Goal: Task Accomplishment & Management: Use online tool/utility

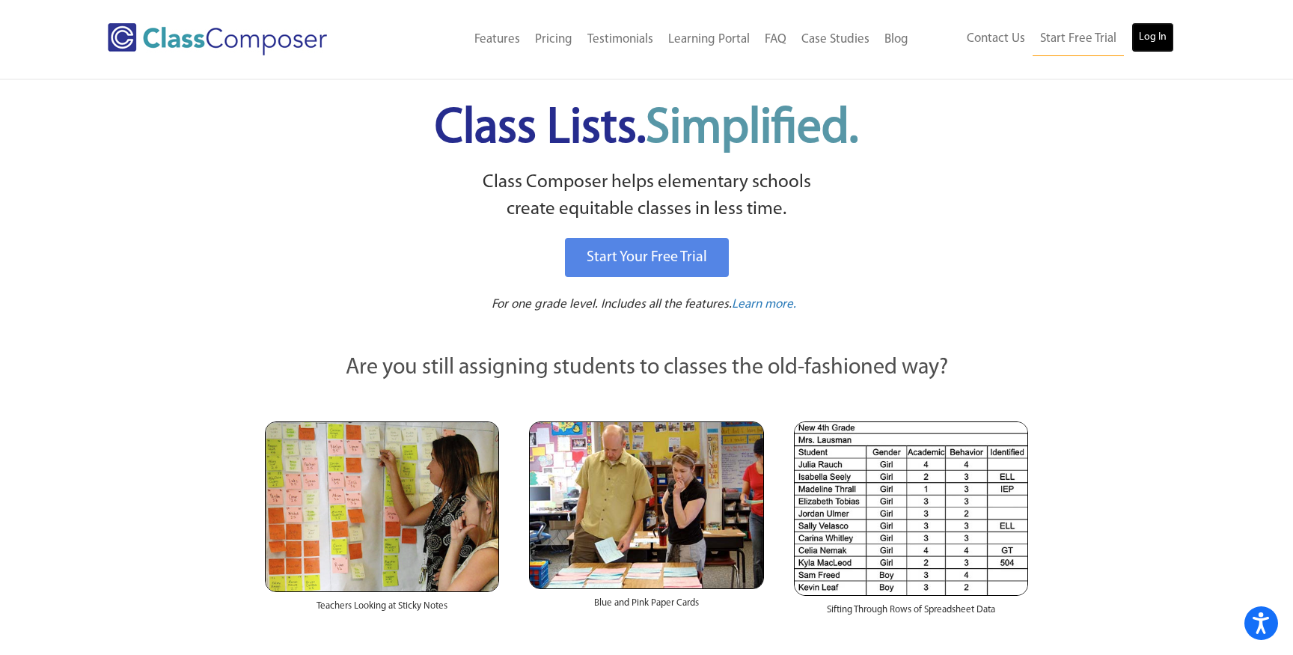
click at [1164, 39] on link "Log In" at bounding box center [1152, 37] width 43 height 30
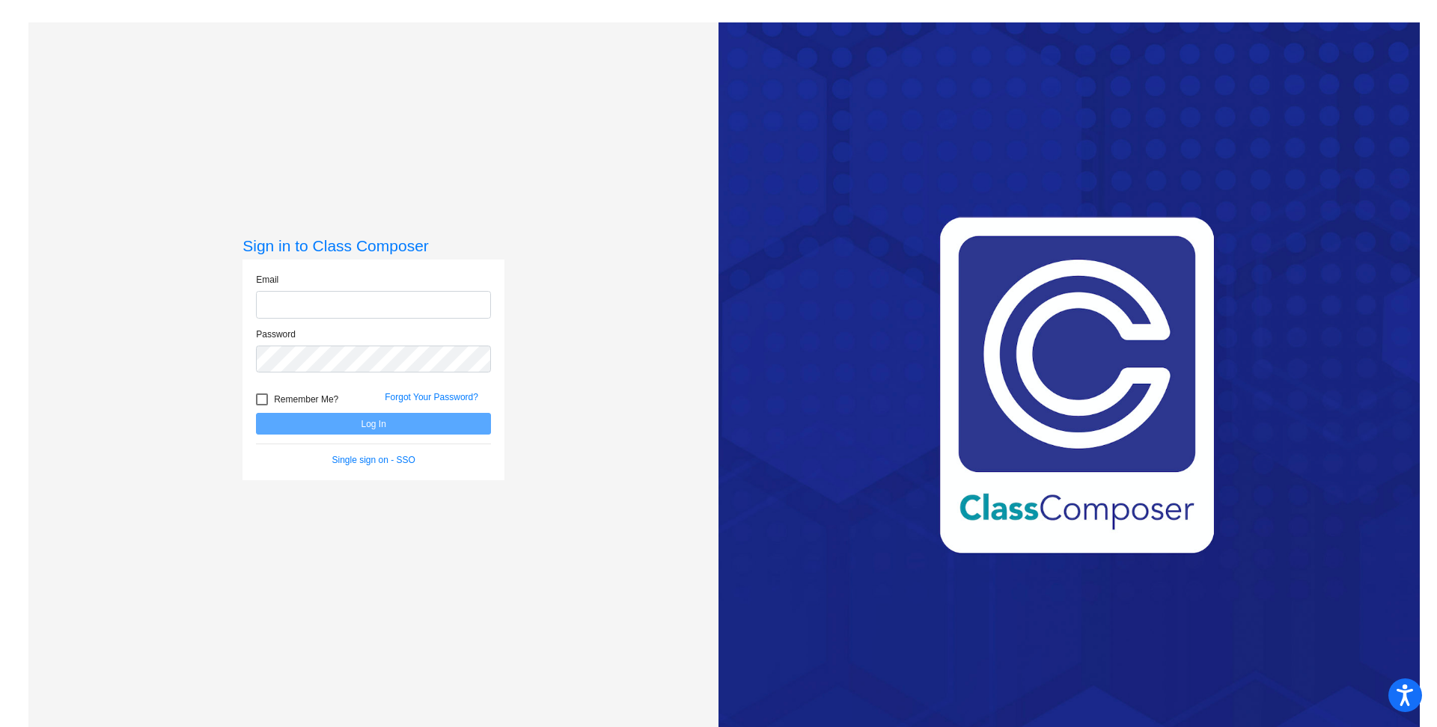
type input "jlittle@ccsd66.org"
click at [358, 426] on button "Log In" at bounding box center [373, 424] width 235 height 22
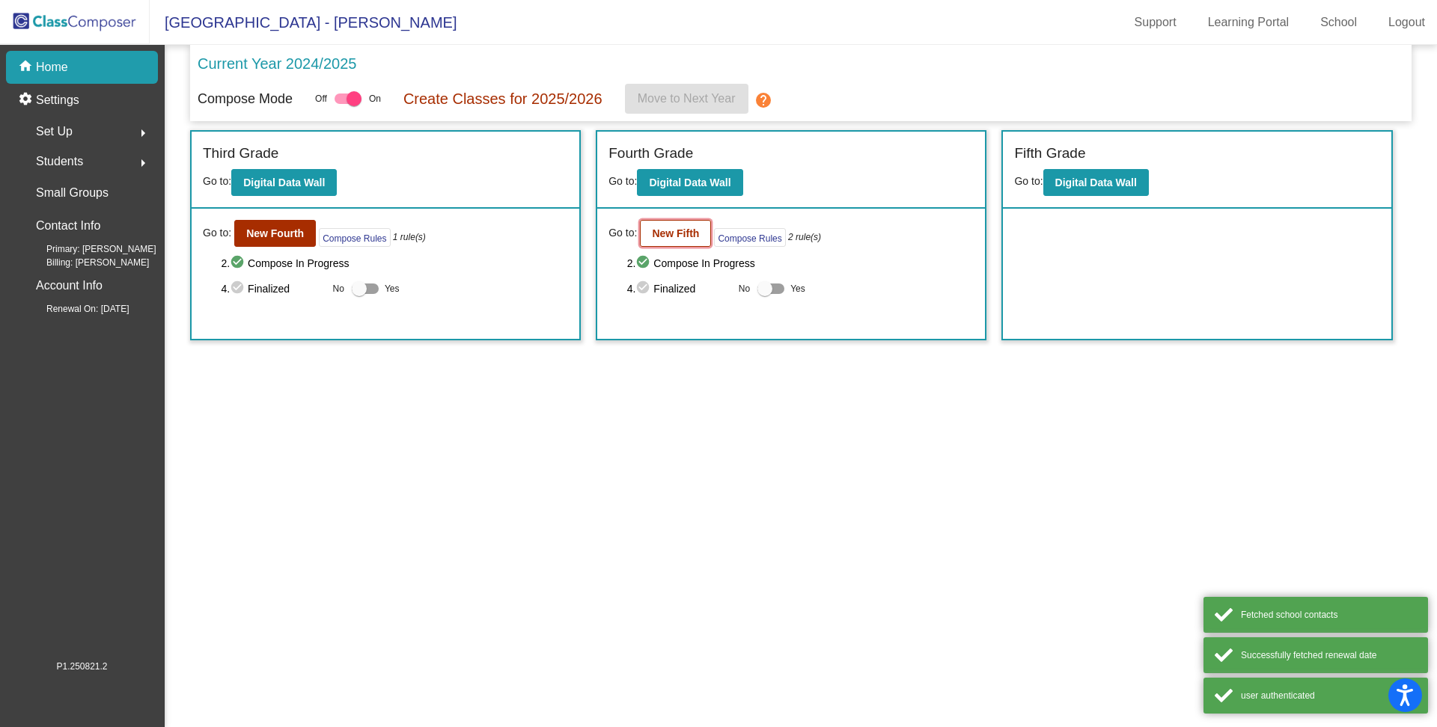
click at [692, 231] on b "New Fifth" at bounding box center [675, 233] width 47 height 12
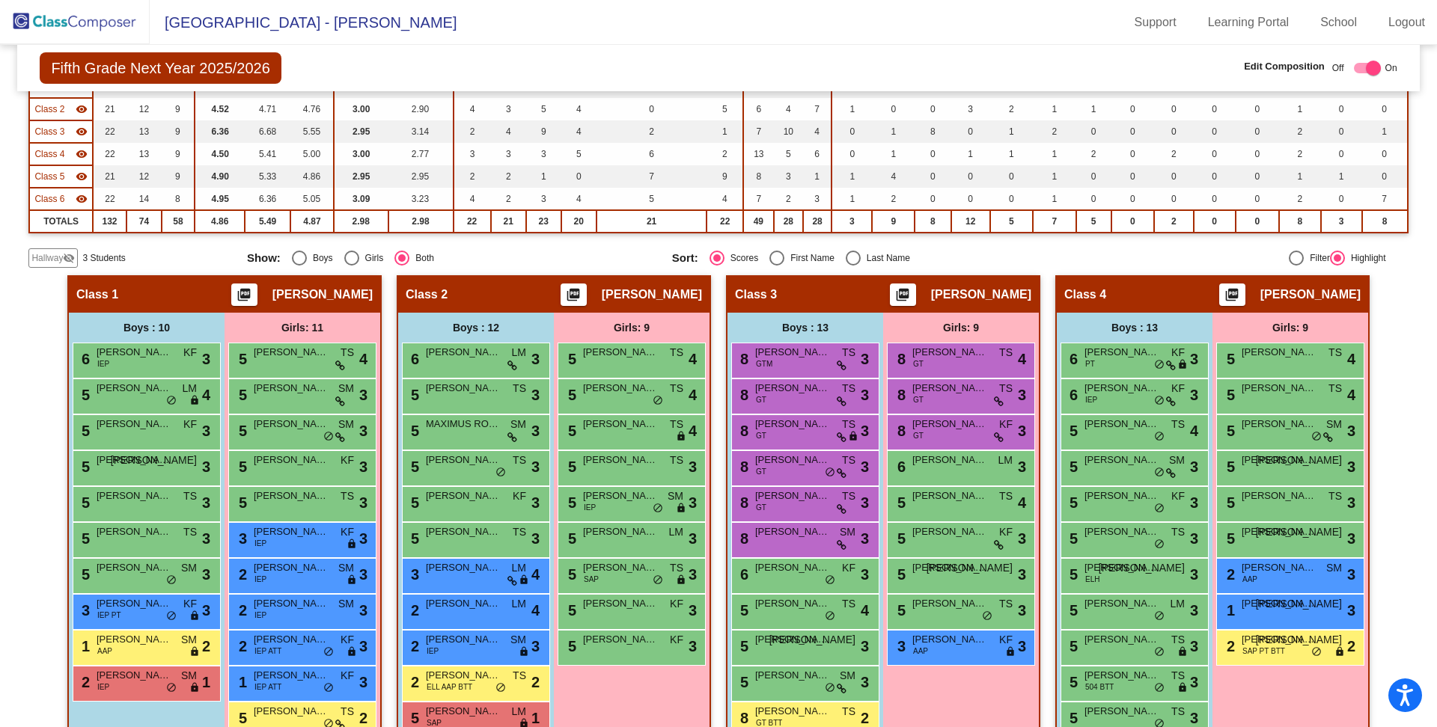
scroll to position [297, 0]
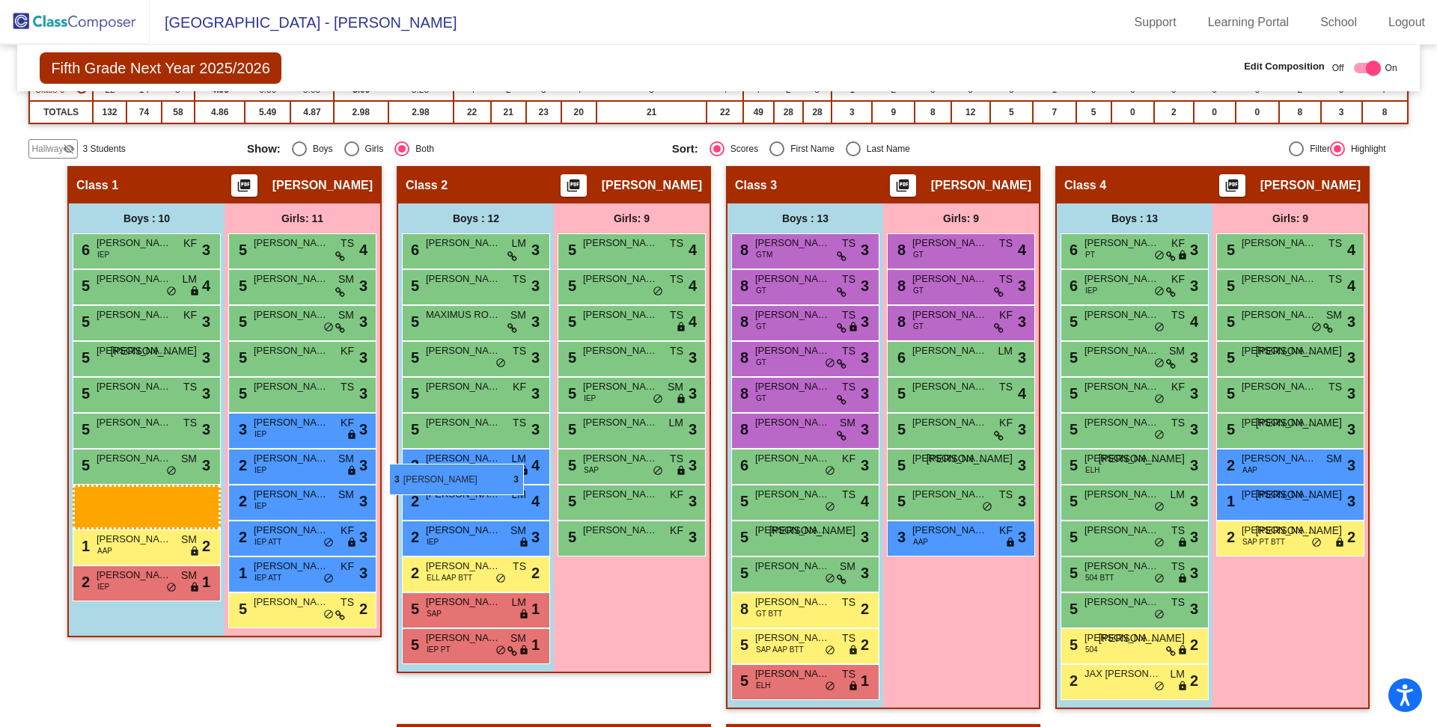
drag, startPoint x: 129, startPoint y: 490, endPoint x: 397, endPoint y: 462, distance: 269.3
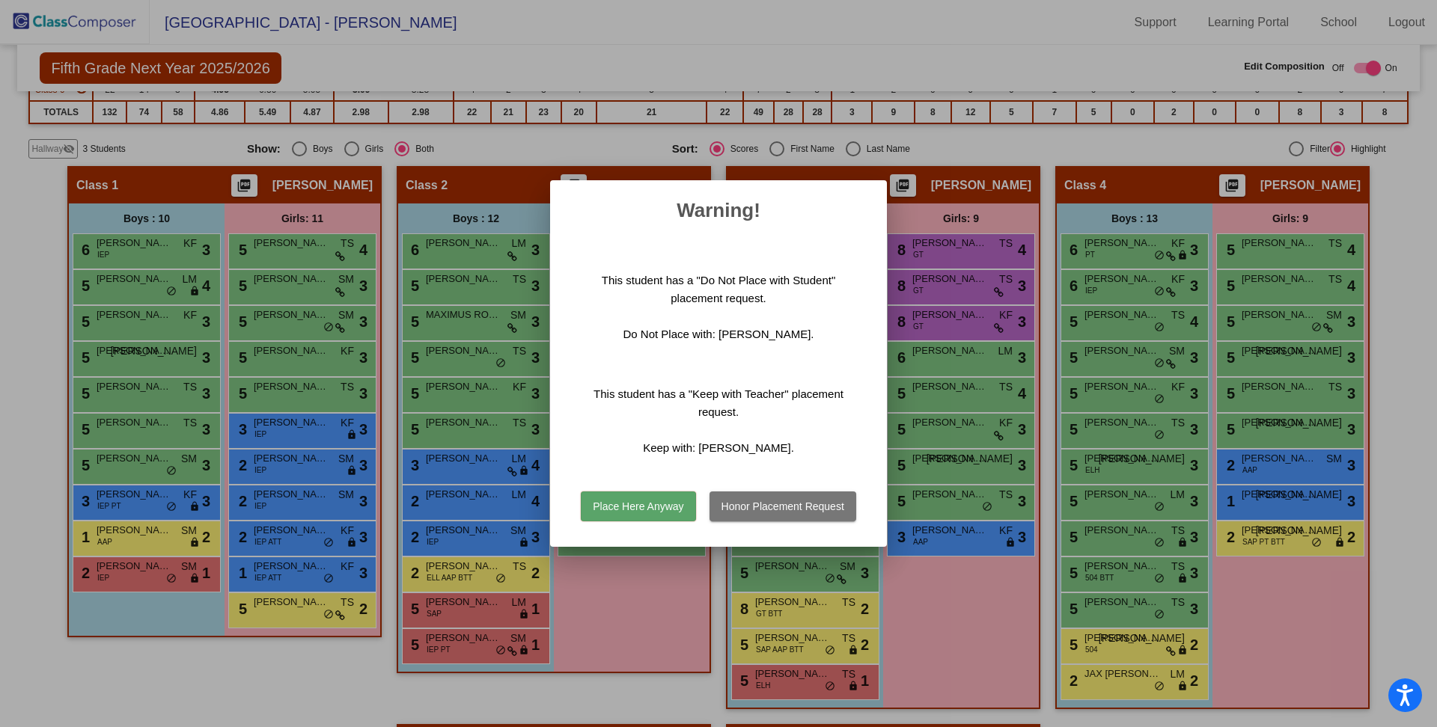
click at [826, 507] on button "Honor Placement Request" at bounding box center [782, 507] width 147 height 30
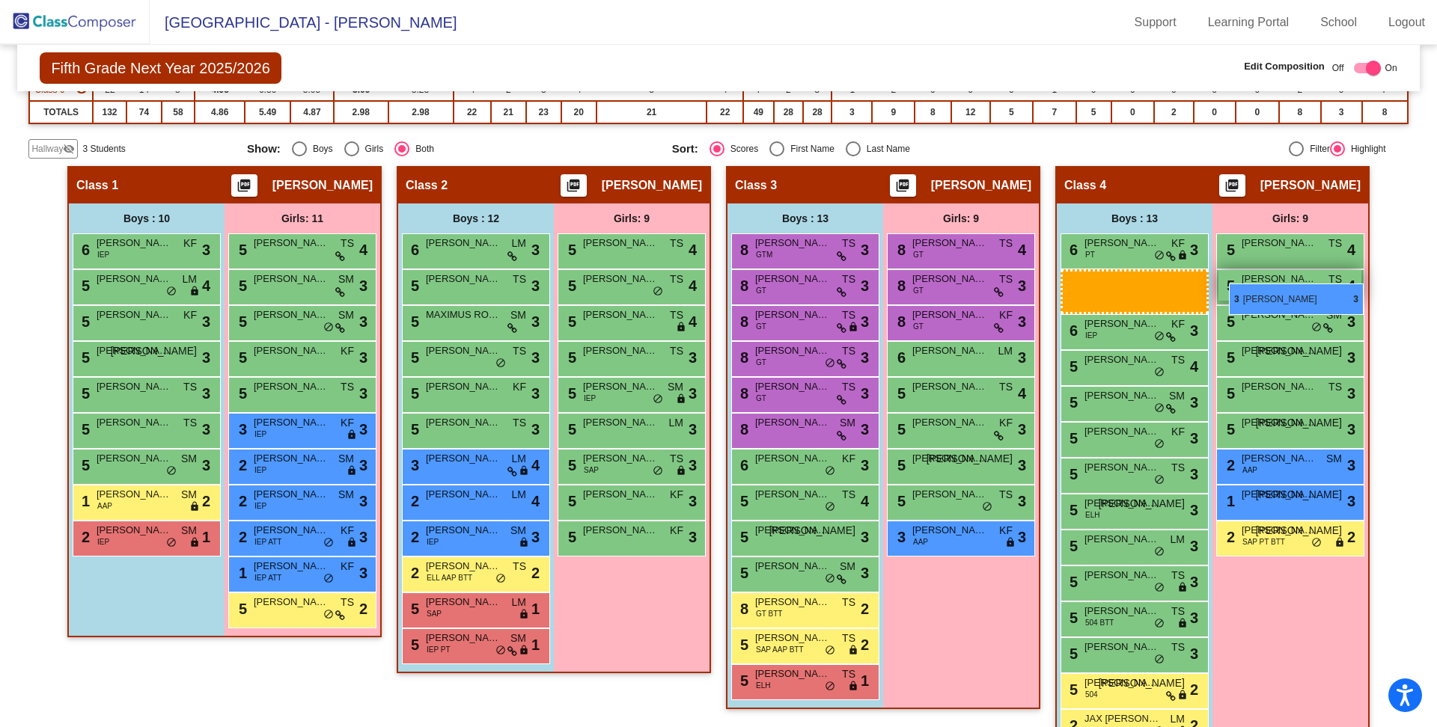
drag, startPoint x: 140, startPoint y: 502, endPoint x: 1228, endPoint y: 283, distance: 1109.9
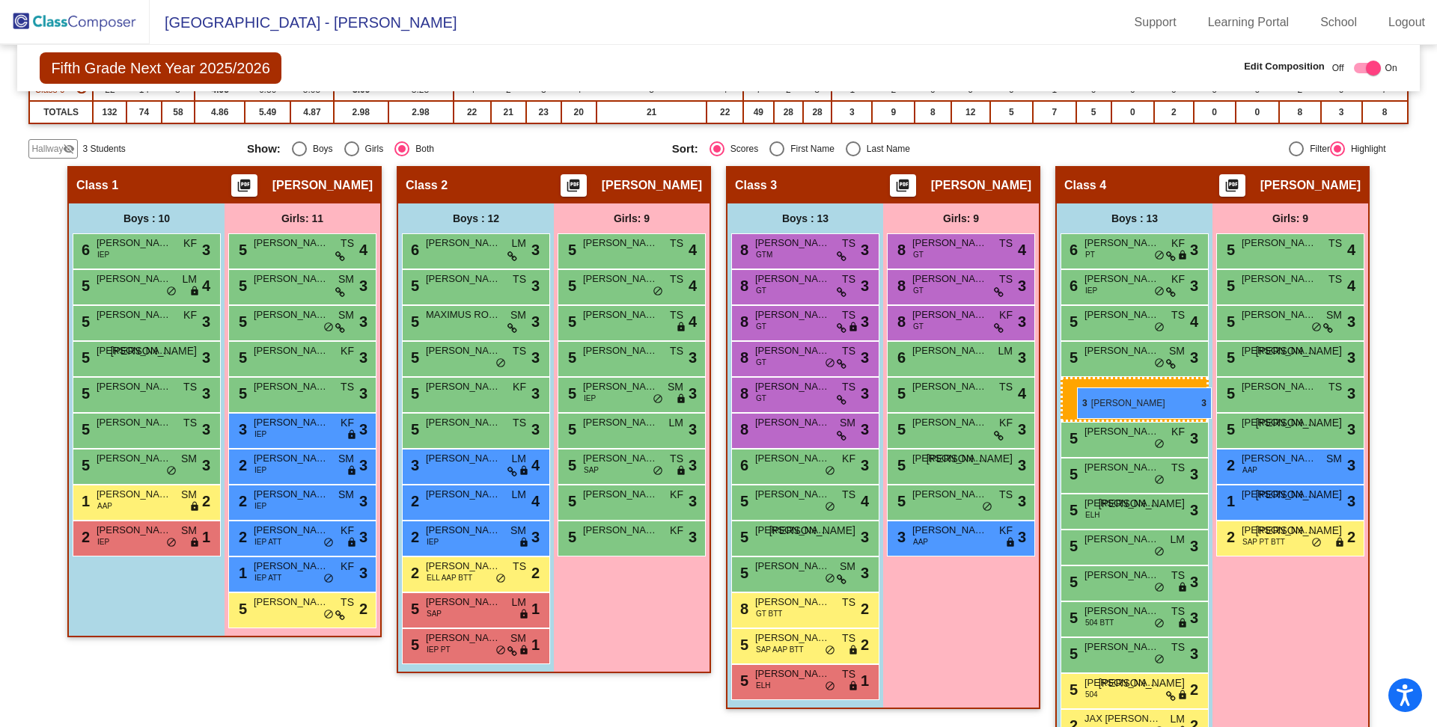
drag, startPoint x: 102, startPoint y: 495, endPoint x: 1077, endPoint y: 388, distance: 981.0
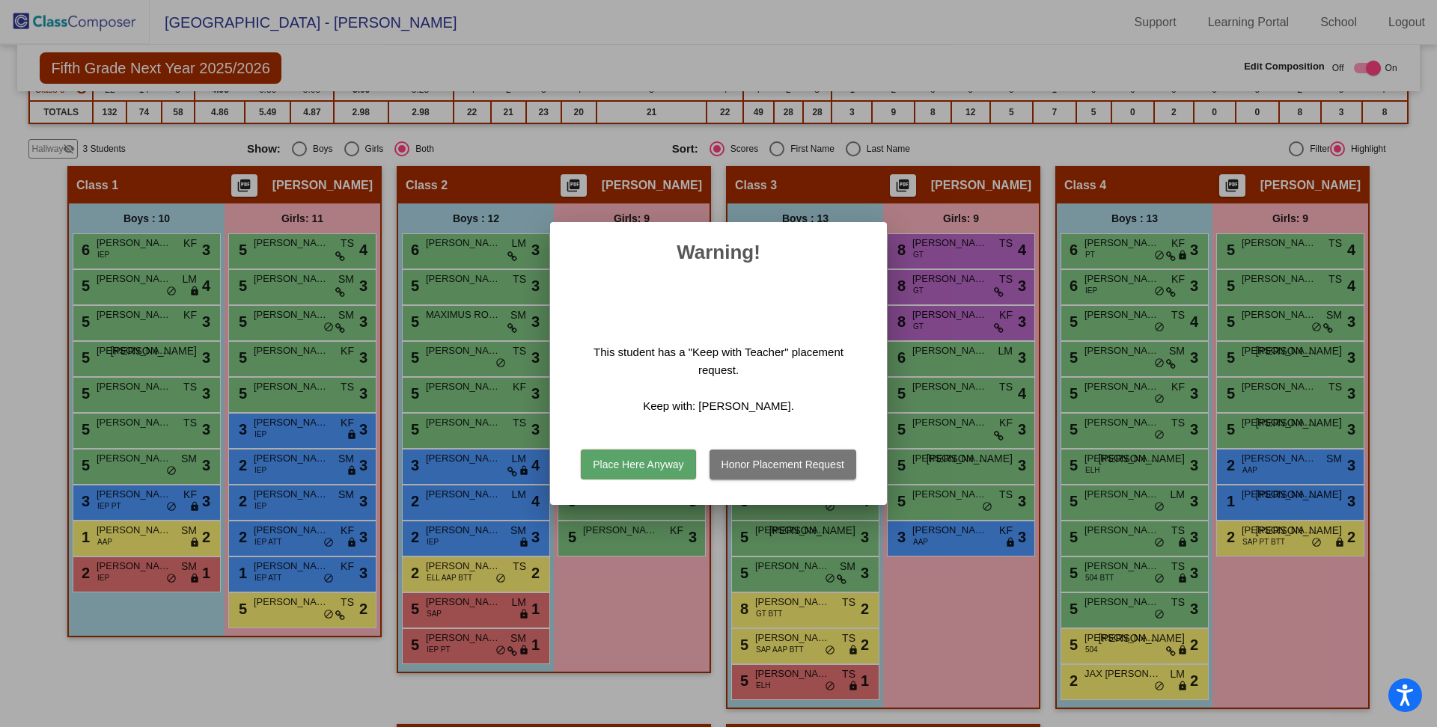
click at [788, 466] on button "Honor Placement Request" at bounding box center [782, 465] width 147 height 30
